Goal: Share content: Share content

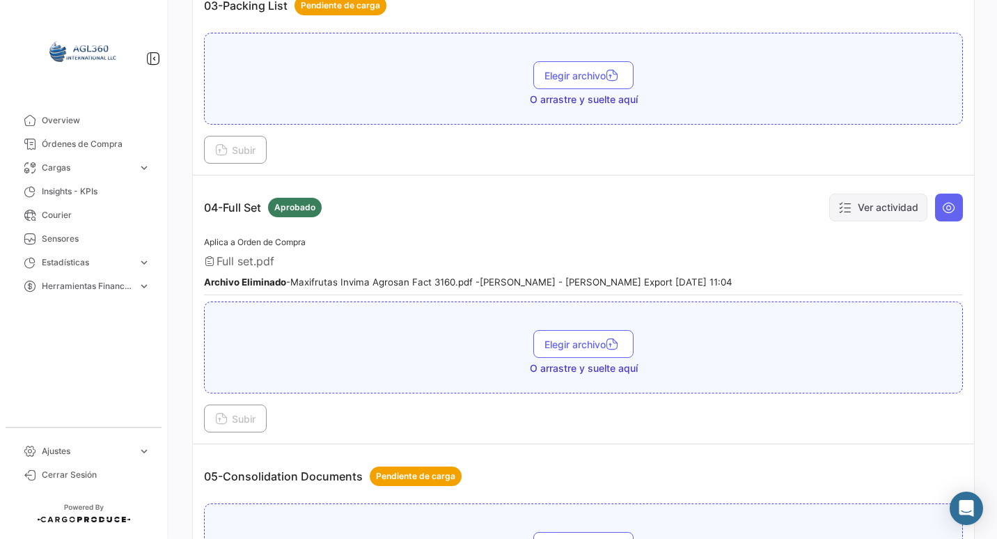
scroll to position [835, 0]
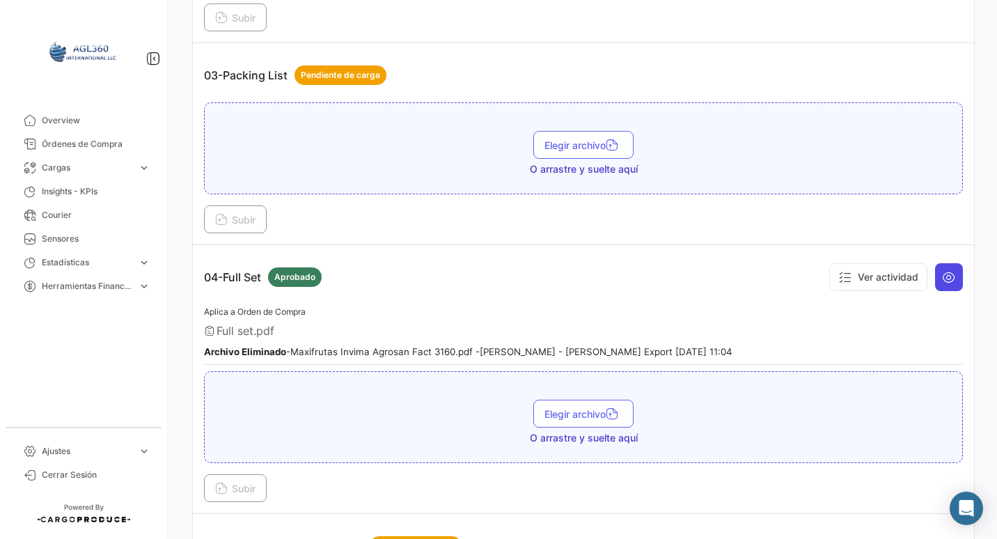
click at [944, 286] on button at bounding box center [949, 277] width 28 height 28
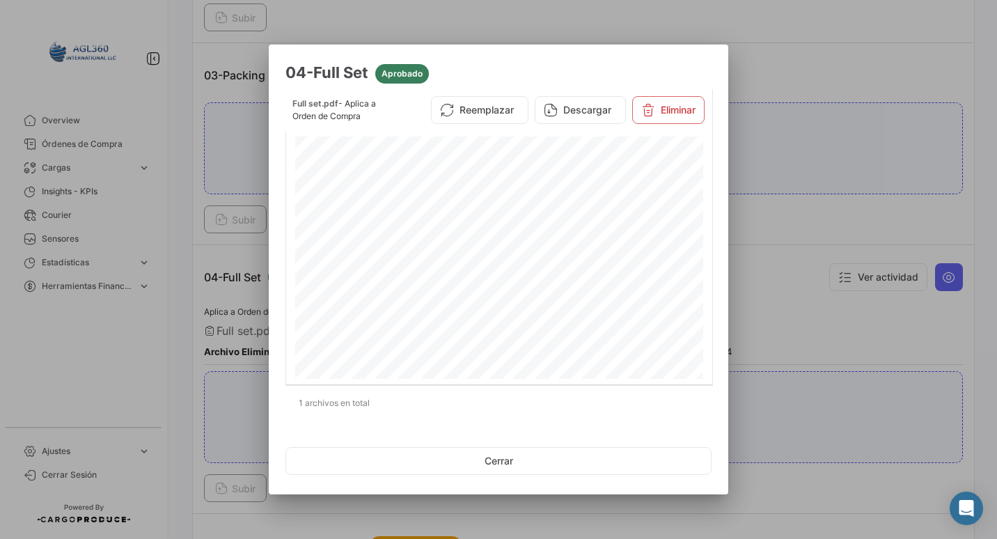
scroll to position [348, 0]
click at [885, 330] on div at bounding box center [498, 269] width 997 height 539
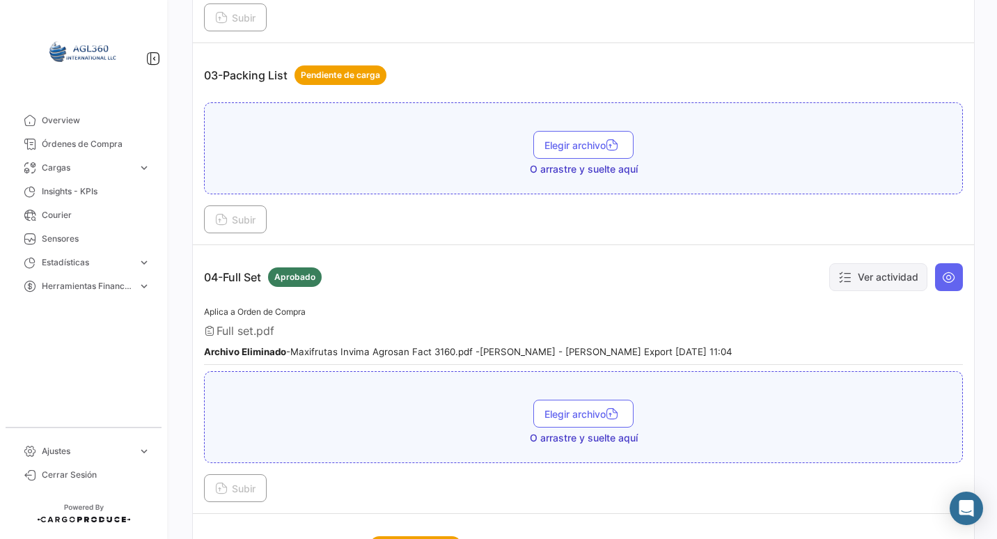
click at [879, 278] on button "Ver actividad" at bounding box center [878, 277] width 98 height 28
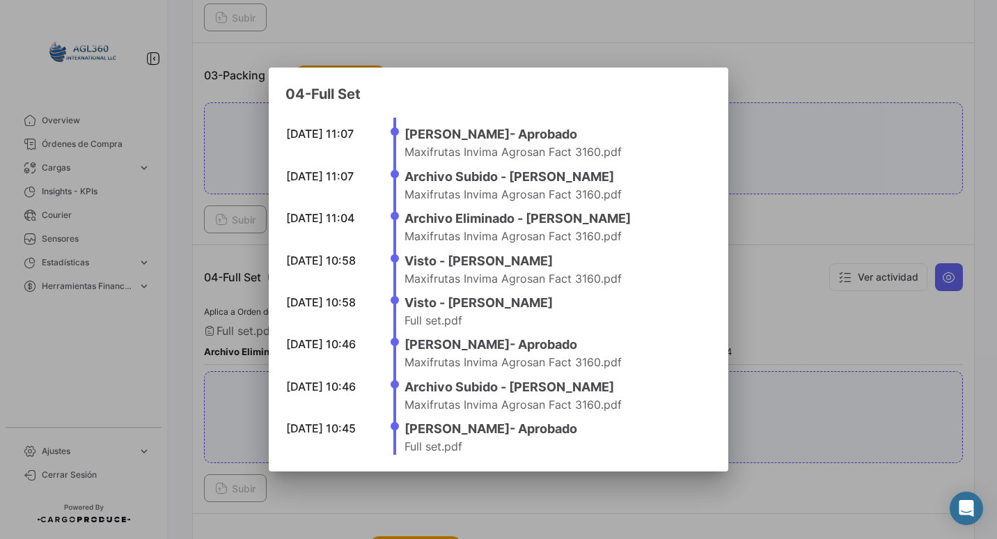
click at [854, 333] on div at bounding box center [498, 269] width 997 height 539
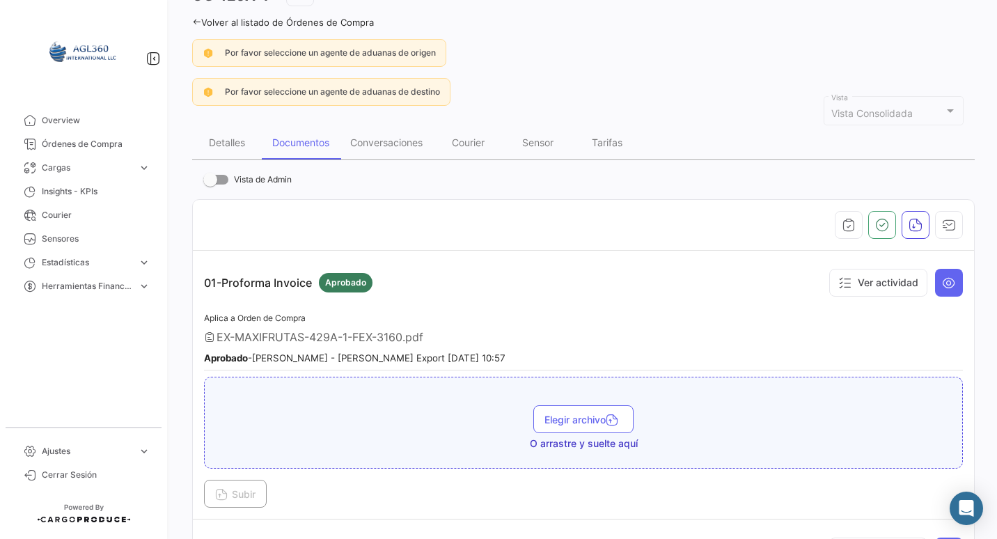
scroll to position [0, 0]
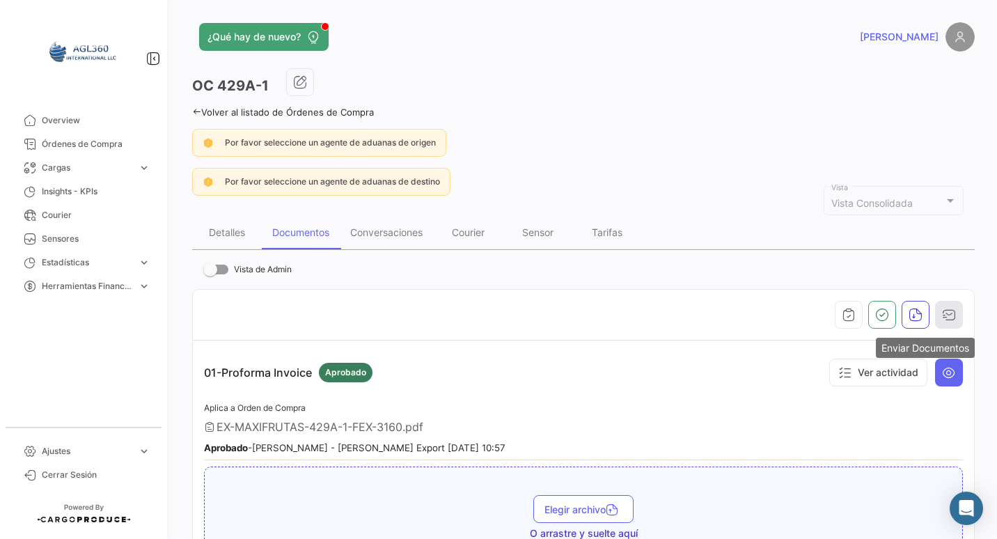
click at [947, 315] on icon "button" at bounding box center [949, 315] width 14 height 14
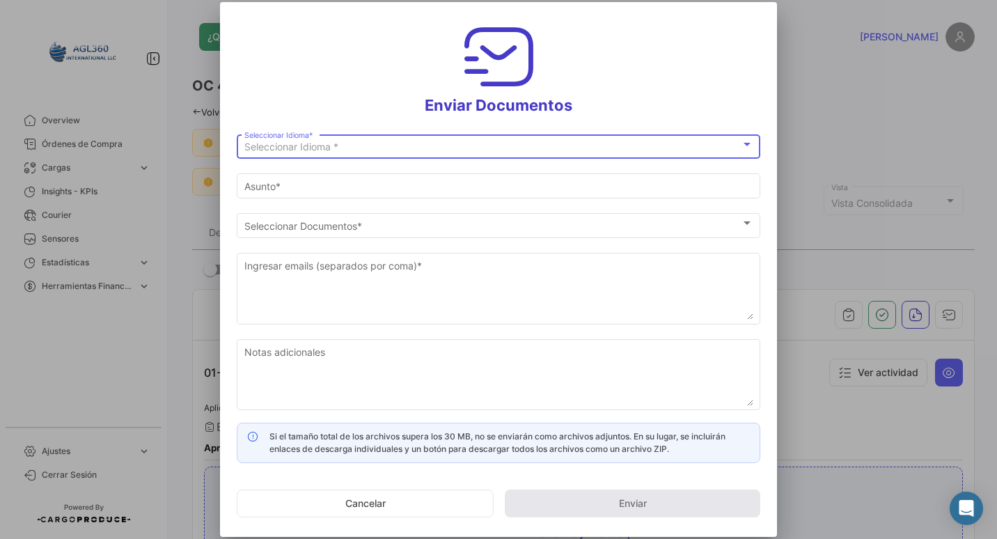
click at [380, 159] on div "Seleccionar Idioma * Seleccionar Idioma *" at bounding box center [498, 151] width 523 height 35
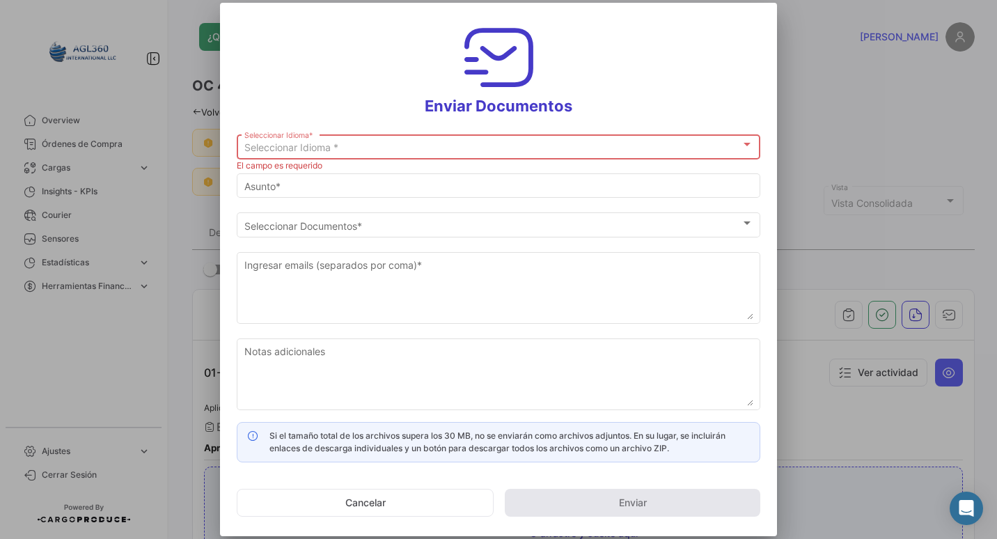
click at [386, 150] on div "Seleccionar Idioma *" at bounding box center [492, 148] width 496 height 12
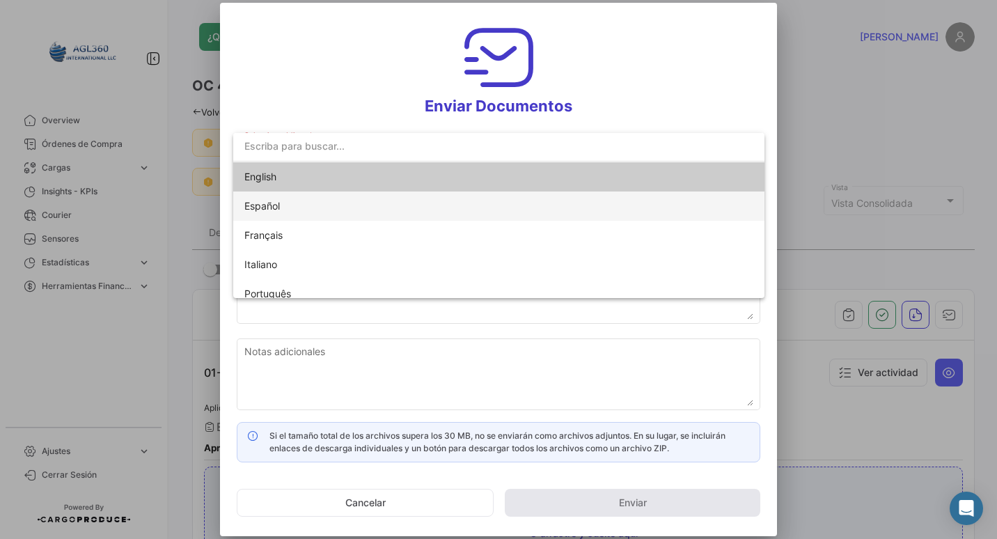
click at [359, 207] on span "Español" at bounding box center [341, 205] width 195 height 29
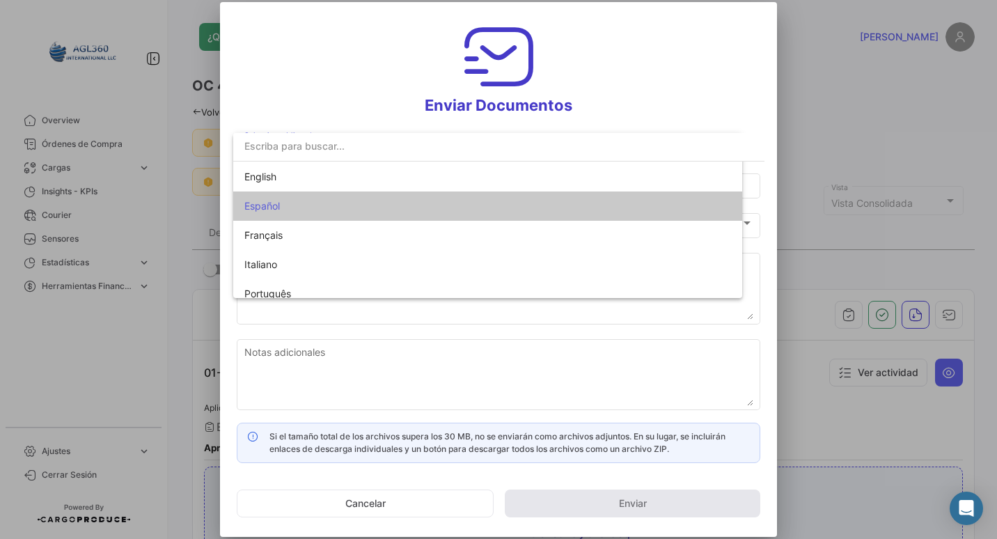
type input "[PERSON_NAME] ha compartido los documentos de la OC # 429A-1 contigo"
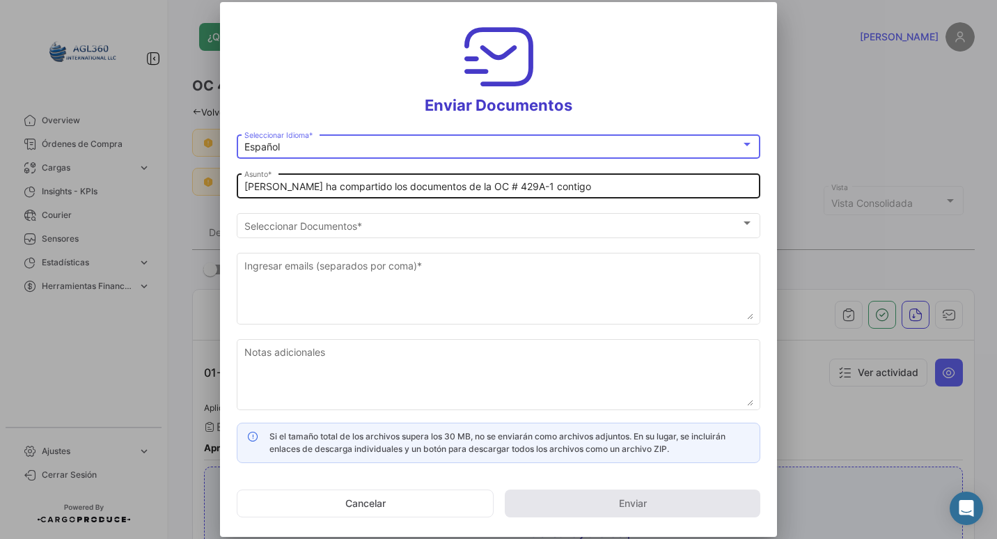
click at [363, 187] on input "[PERSON_NAME] ha compartido los documentos de la OC # 429A-1 contigo" at bounding box center [498, 187] width 509 height 12
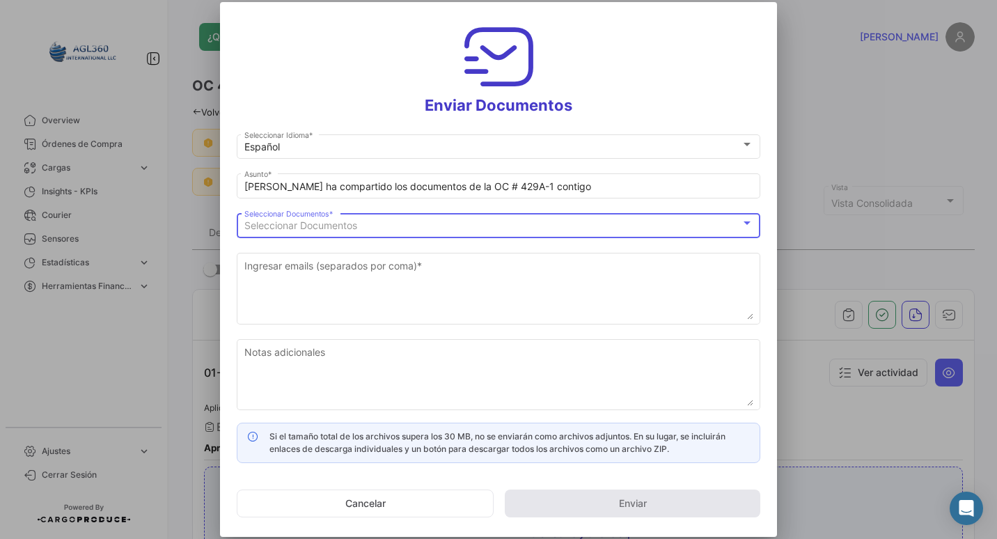
click at [360, 223] on div "Seleccionar Documentos" at bounding box center [492, 226] width 496 height 12
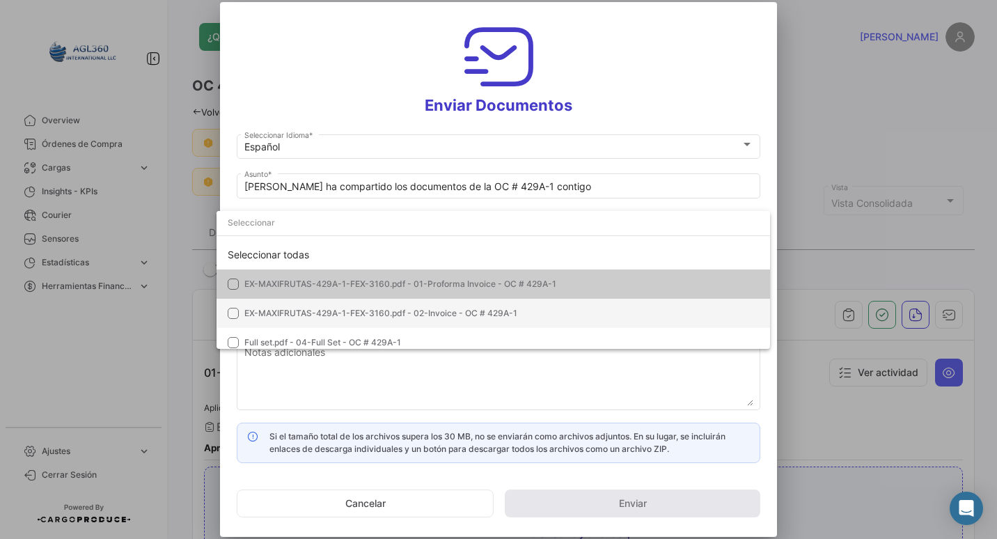
click at [310, 310] on span "EX-MAXIFRUTAS-429A-1-FEX-3160.pdf - 02-Invoice - OC # 429A-1" at bounding box center [380, 313] width 273 height 10
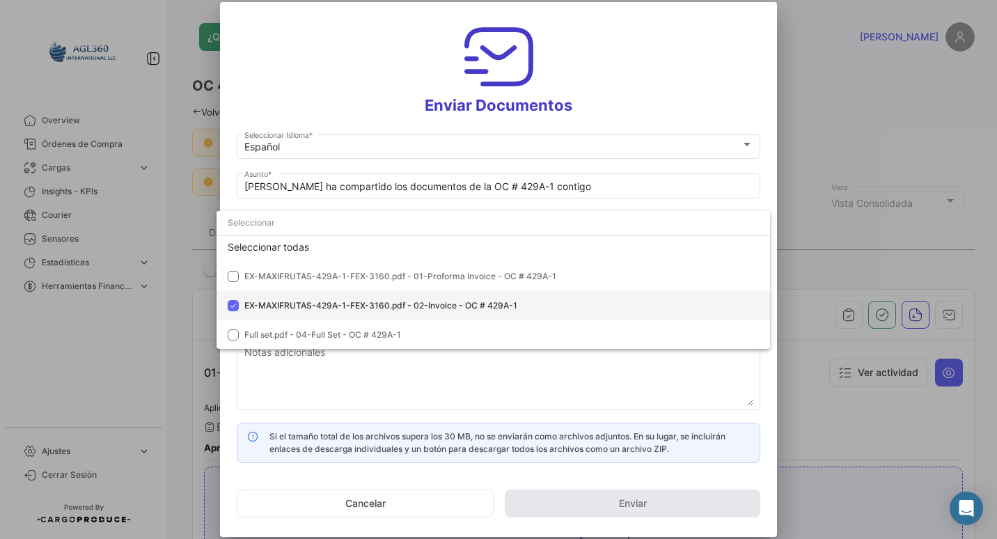
scroll to position [8, 0]
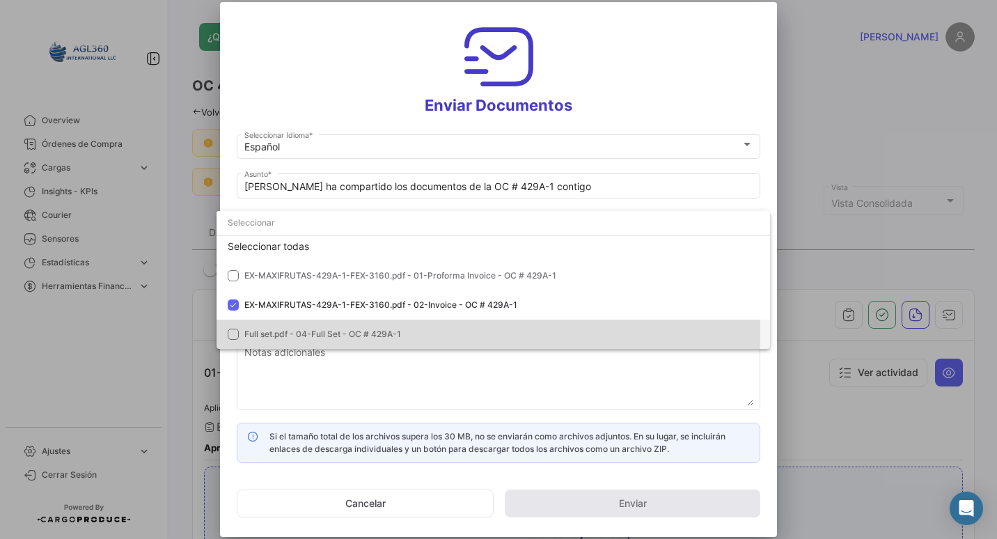
click at [292, 330] on span "Full set.pdf - 04-Full Set - OC # 429A-1" at bounding box center [322, 334] width 157 height 10
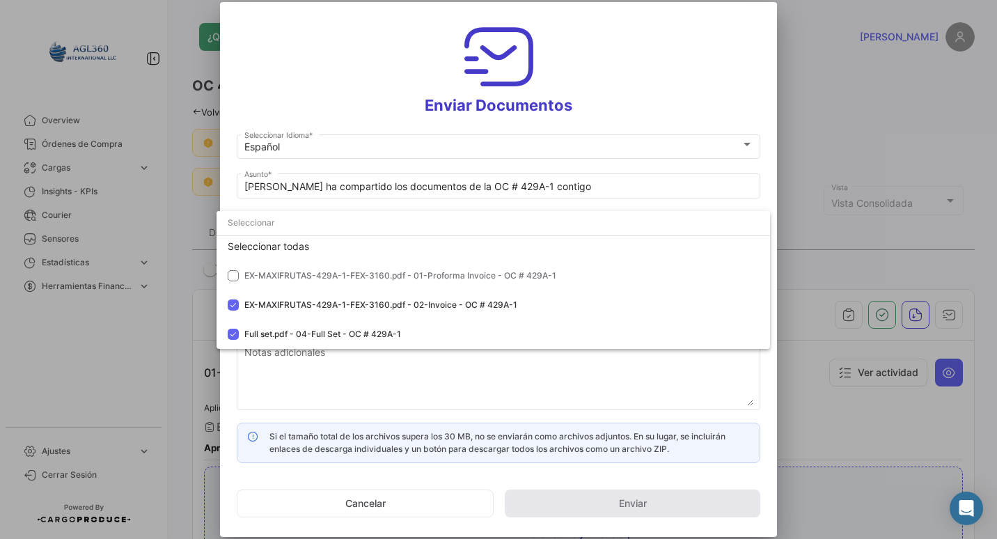
click at [445, 379] on div at bounding box center [498, 269] width 997 height 539
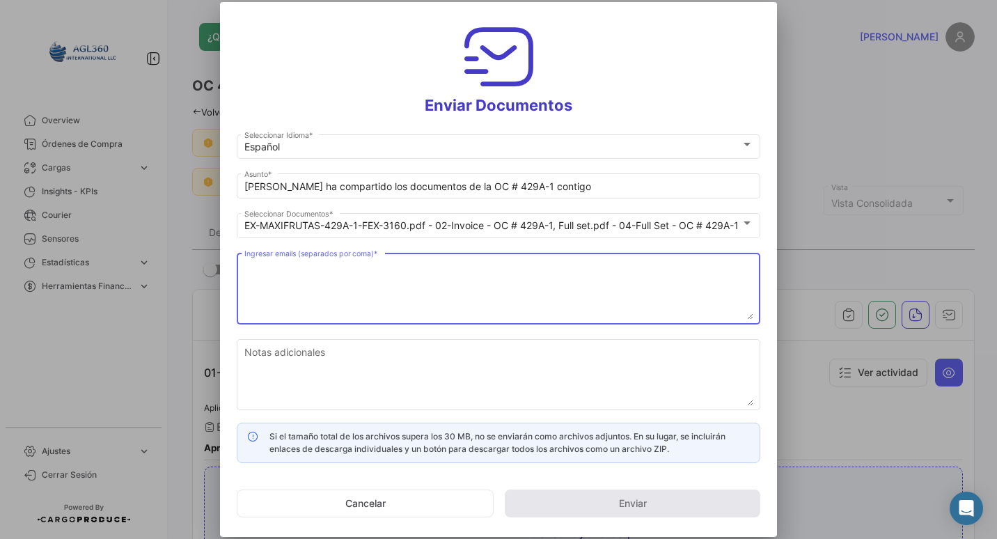
click at [418, 301] on textarea "Ingresar emails (separados por coma) *" at bounding box center [498, 288] width 509 height 61
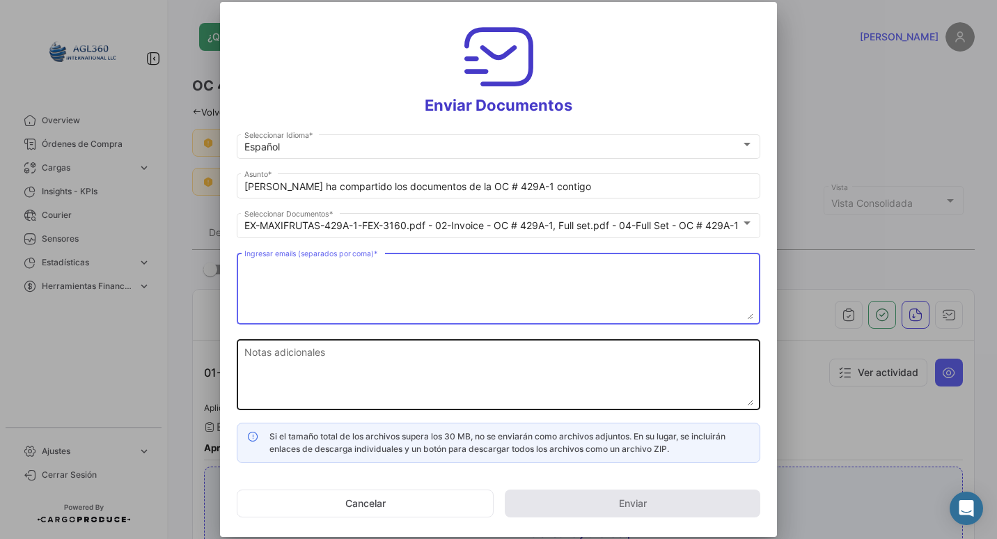
click at [381, 378] on textarea "Notas adicionales" at bounding box center [498, 375] width 509 height 61
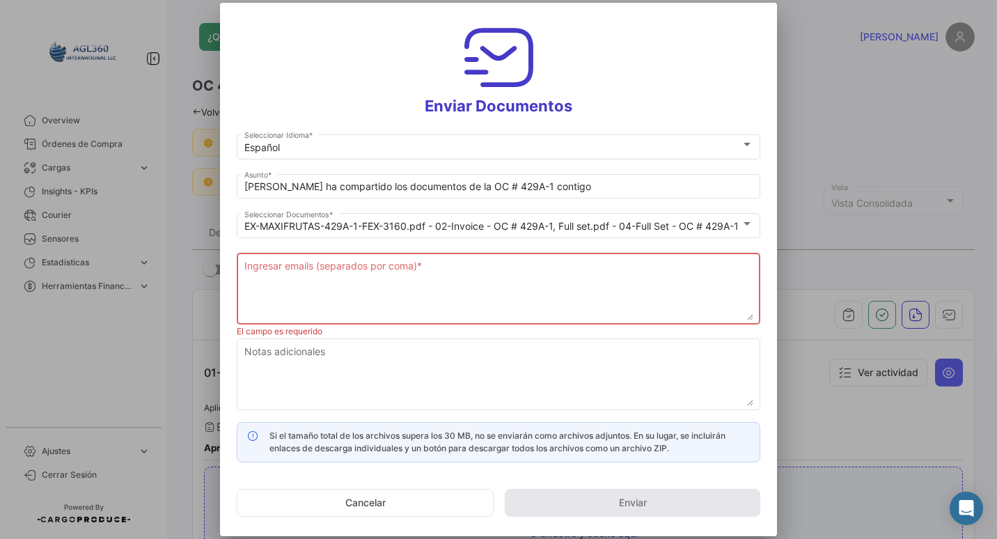
click at [768, 237] on mat-dialog-content "Español Seleccionar Idioma * [PERSON_NAME] ha compartido los documentos de la O…" at bounding box center [498, 297] width 557 height 331
click at [358, 285] on textarea "Ingresar emails (separados por coma) *" at bounding box center [498, 289] width 509 height 61
click at [355, 274] on textarea "Ingresar emails (separados por coma) *" at bounding box center [498, 289] width 509 height 61
paste textarea ""[EMAIL_ADDRESS][DOMAIN_NAME]" <[EMAIL_ADDRESS][DOMAIN_NAME]>"
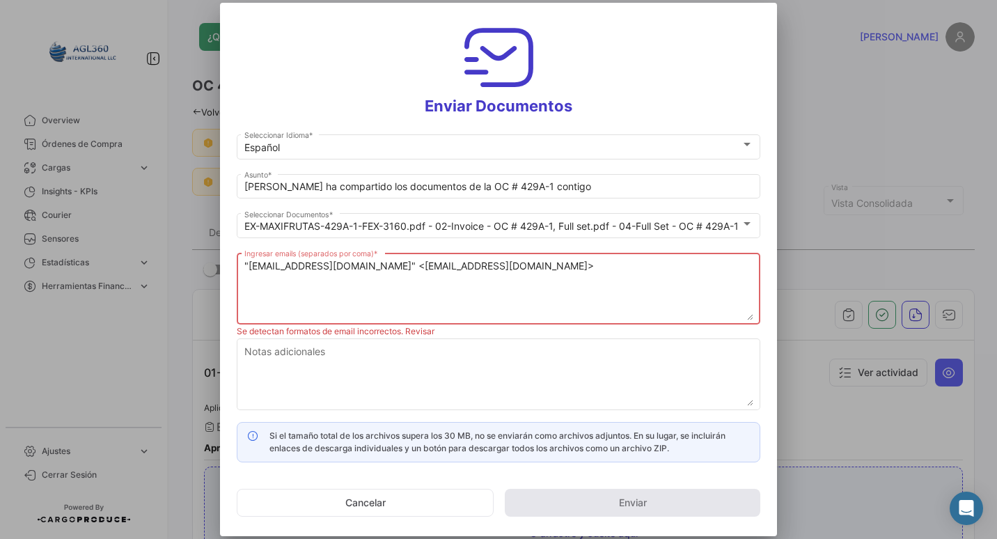
drag, startPoint x: 381, startPoint y: 265, endPoint x: 590, endPoint y: 255, distance: 209.0
click at [596, 260] on textarea ""[EMAIL_ADDRESS][DOMAIN_NAME]" <[EMAIL_ADDRESS][DOMAIN_NAME]>" at bounding box center [498, 289] width 509 height 61
click at [250, 261] on textarea ""[EMAIL_ADDRESS][DOMAIN_NAME]" at bounding box center [498, 289] width 509 height 61
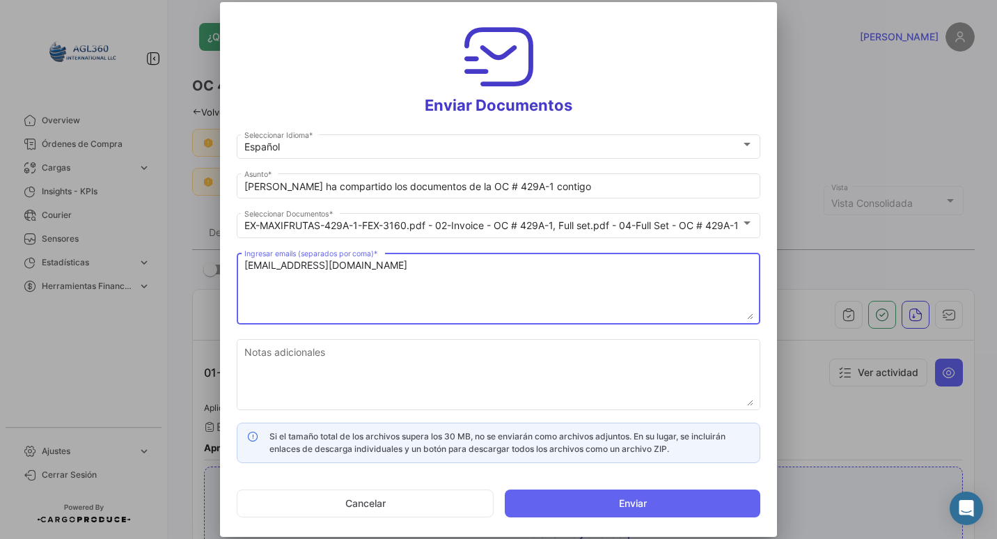
click at [307, 296] on textarea "[EMAIL_ADDRESS][DOMAIN_NAME]" at bounding box center [498, 288] width 509 height 61
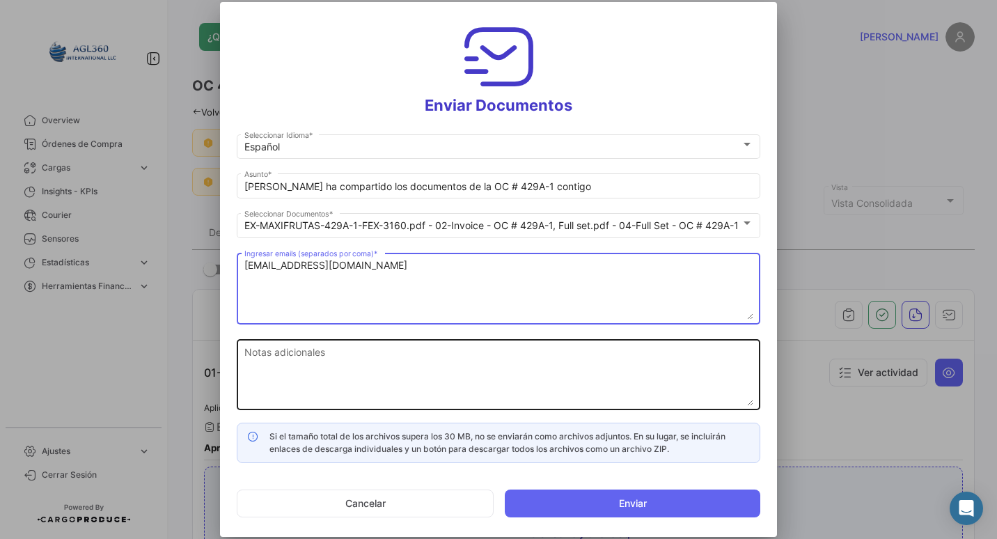
type textarea "[EMAIL_ADDRESS][DOMAIN_NAME]"
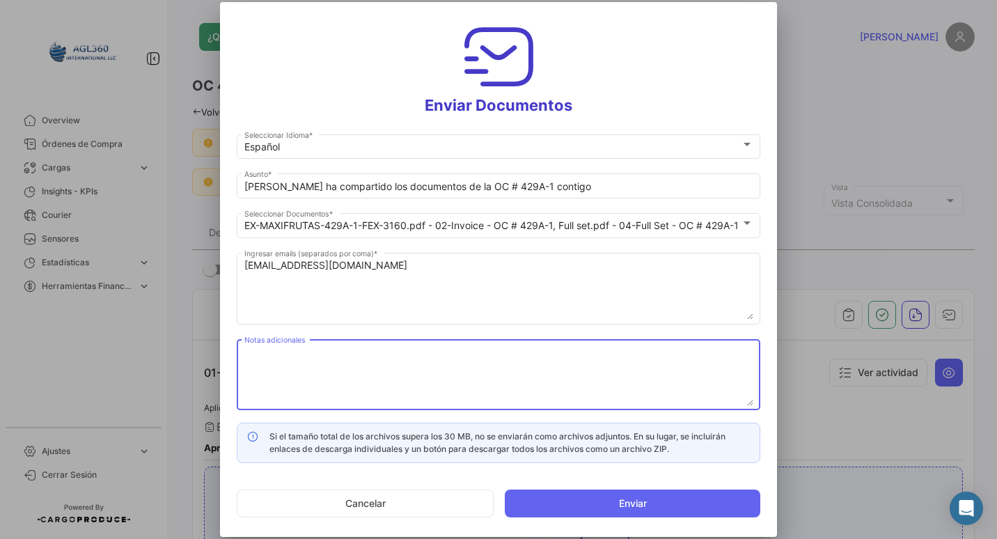
click at [303, 372] on textarea "Notas adicionales" at bounding box center [498, 375] width 509 height 61
click at [647, 503] on button "Enviar" at bounding box center [632, 503] width 255 height 28
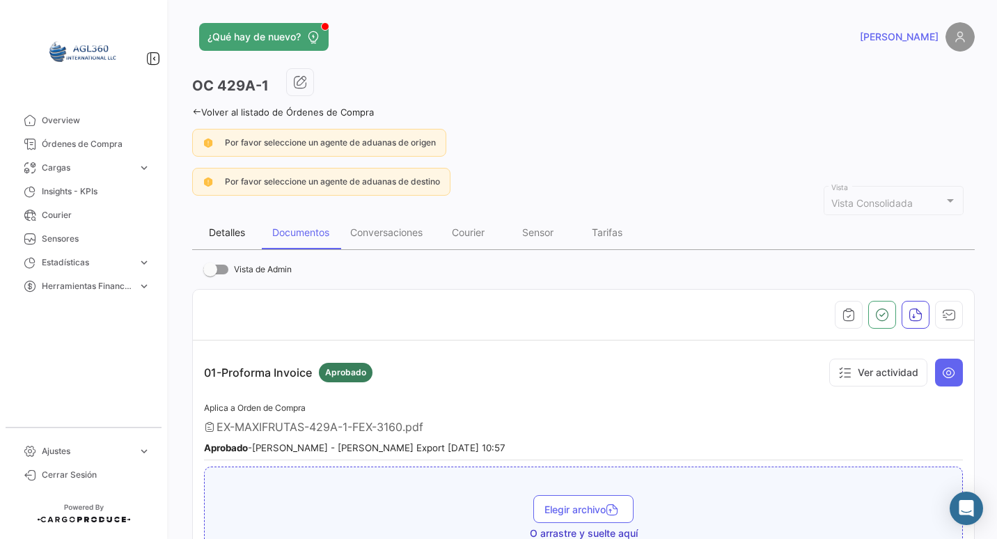
click at [225, 237] on div "Detalles" at bounding box center [227, 232] width 36 height 12
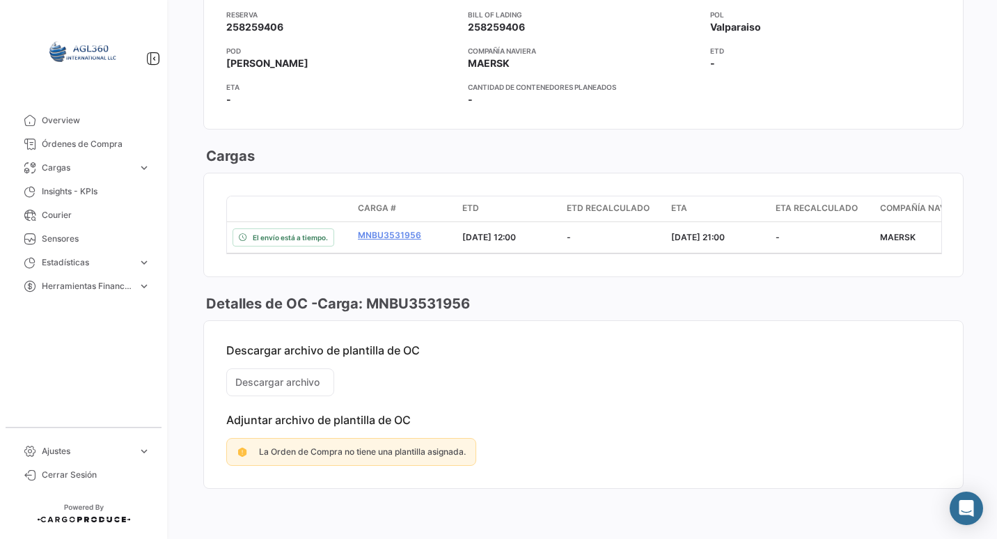
scroll to position [871, 0]
